Goal: Check status: Check status

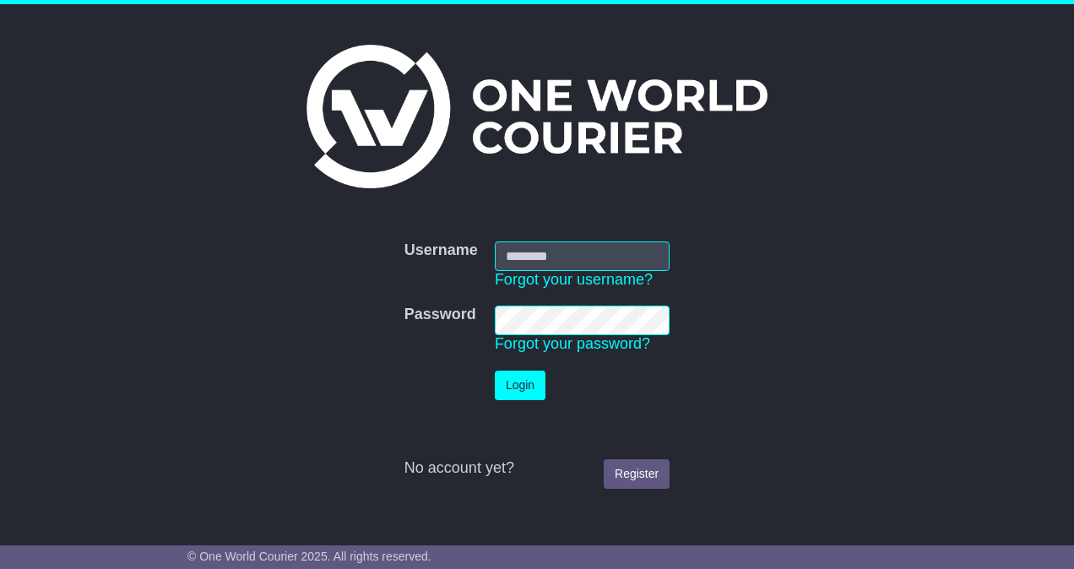
type input "**********"
click at [511, 366] on td "Login" at bounding box center [582, 385] width 192 height 46
click at [510, 380] on button "Login" at bounding box center [520, 386] width 51 height 30
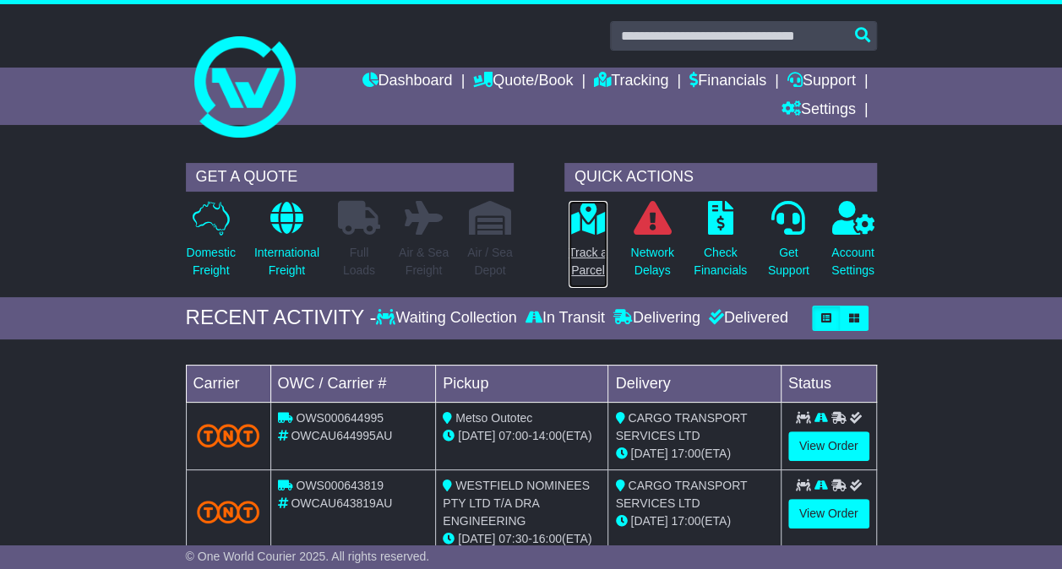
drag, startPoint x: 573, startPoint y: 220, endPoint x: 566, endPoint y: 225, distance: 8.7
click at [573, 220] on icon at bounding box center [587, 218] width 38 height 34
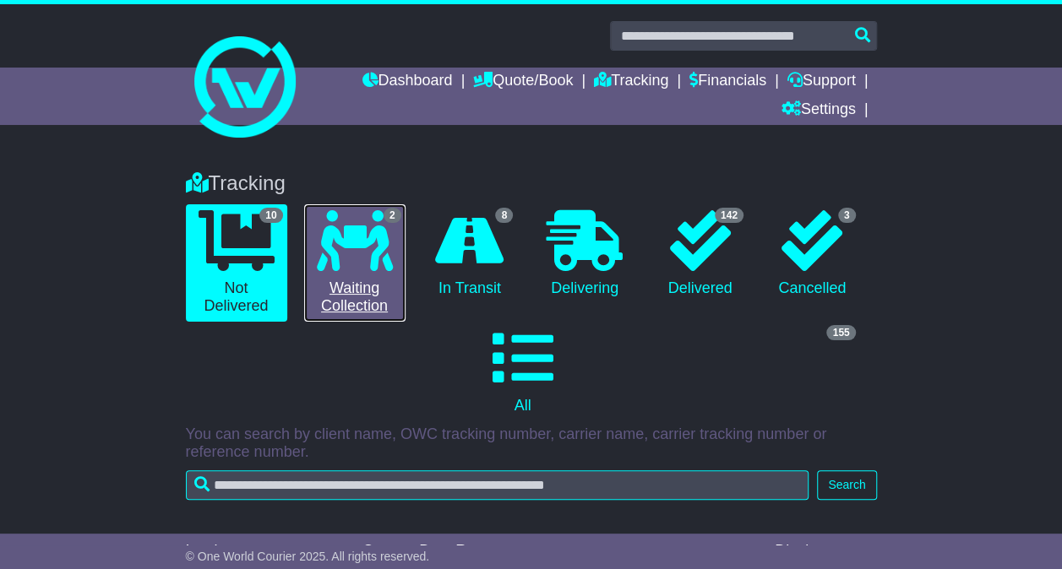
click at [331, 311] on link "2 Waiting Collection" at bounding box center [354, 262] width 101 height 117
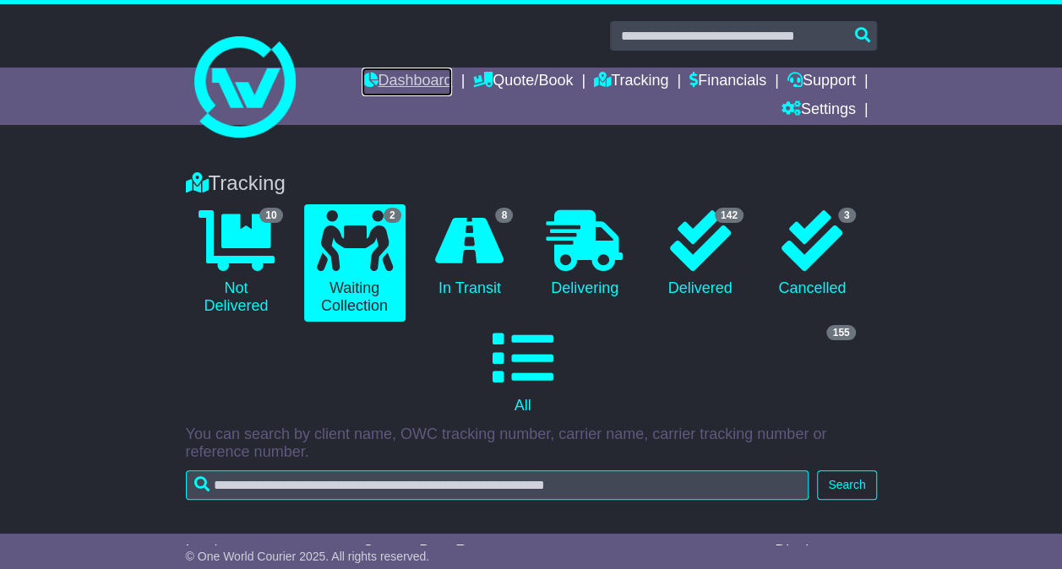
click at [361, 71] on link "Dashboard" at bounding box center [406, 82] width 90 height 29
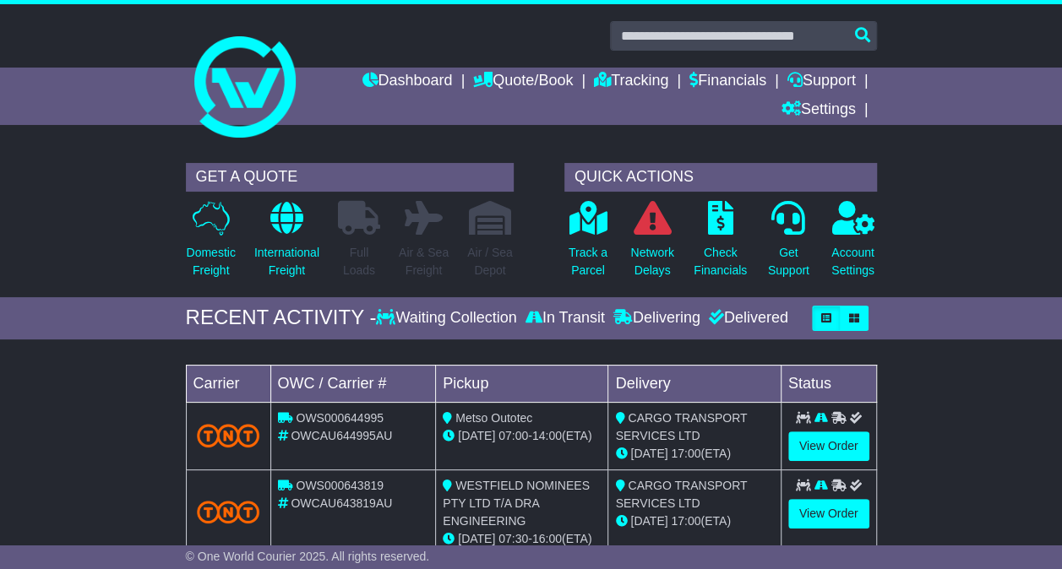
click at [613, 215] on div "Track a Parcel" at bounding box center [588, 244] width 64 height 89
click at [602, 225] on icon at bounding box center [587, 218] width 38 height 34
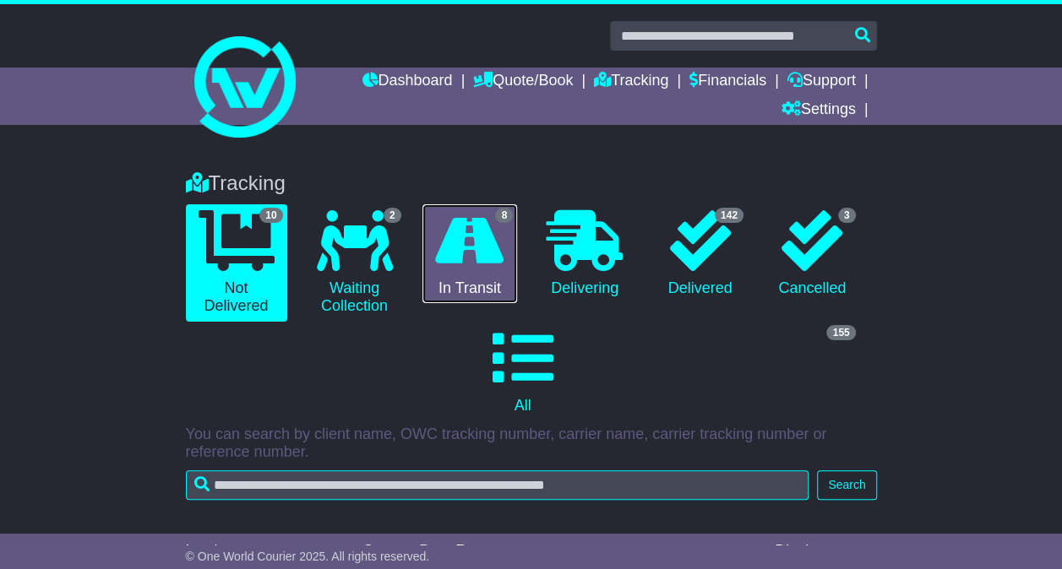
click at [461, 266] on icon at bounding box center [469, 240] width 68 height 61
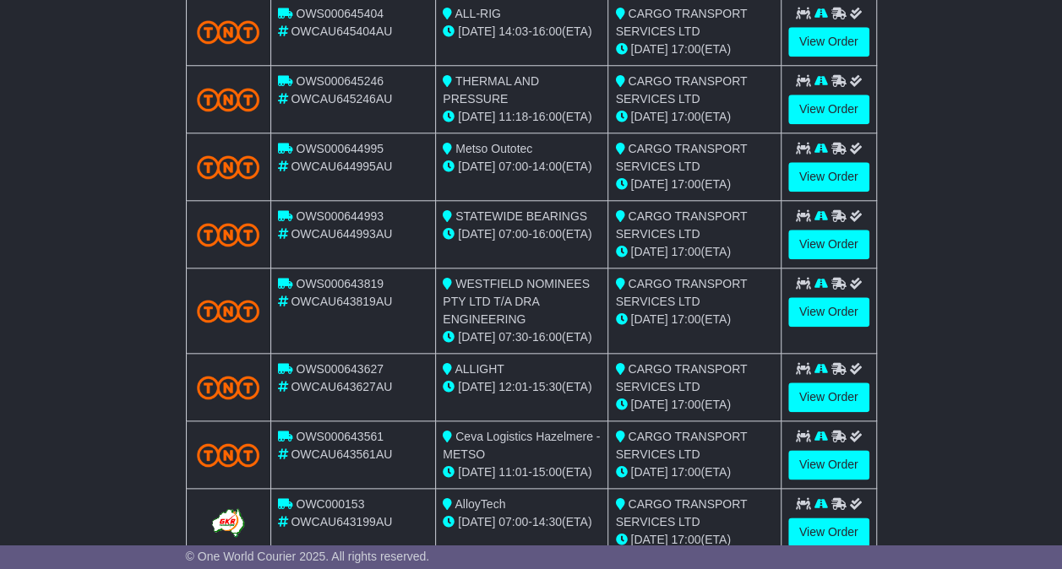
scroll to position [812, 0]
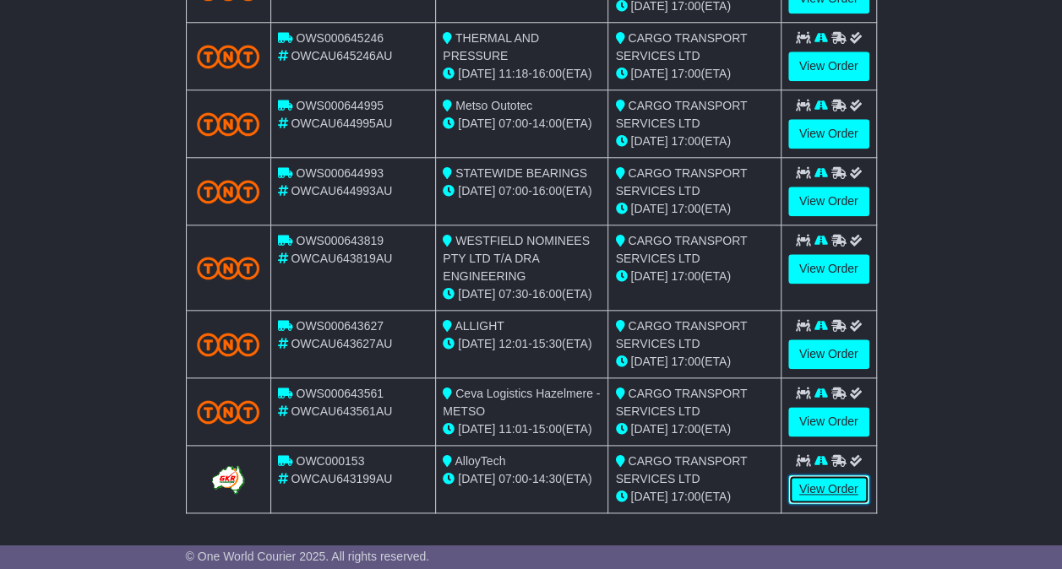
click at [852, 488] on link "View Order" at bounding box center [828, 490] width 81 height 30
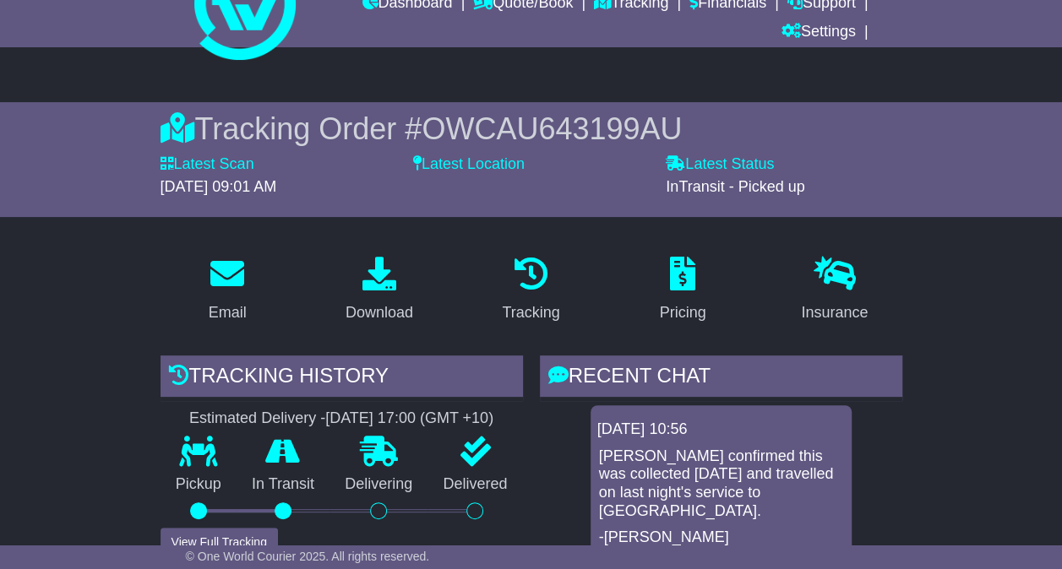
scroll to position [71, 0]
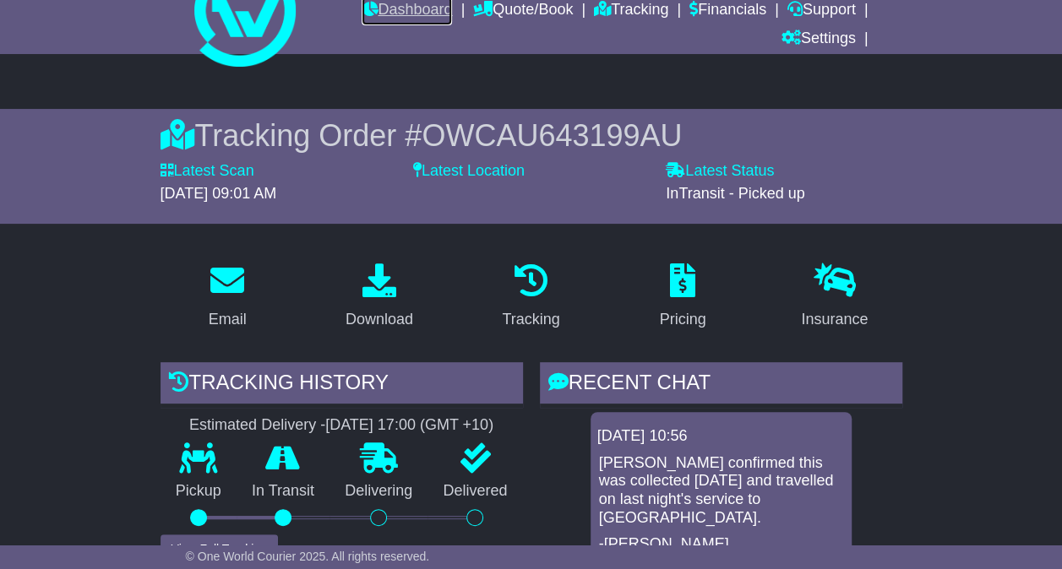
click at [387, 11] on link "Dashboard" at bounding box center [406, 11] width 90 height 29
